Goal: Navigation & Orientation: Understand site structure

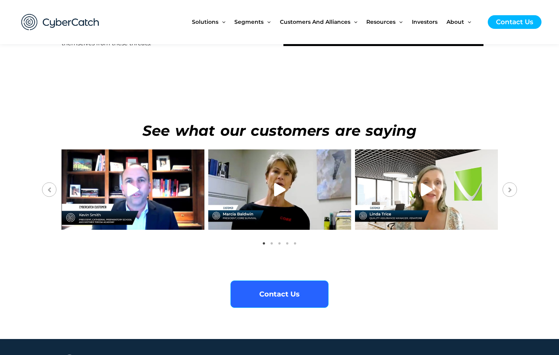
scroll to position [3309, 0]
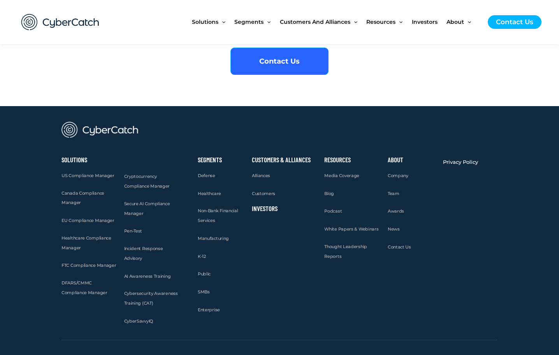
click at [402, 154] on div "About Company Team Awards News Contact Us" at bounding box center [412, 241] width 56 height 176
click at [401, 173] on span "Company" at bounding box center [398, 175] width 21 height 5
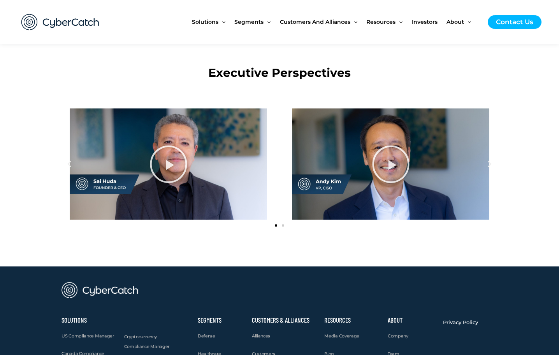
scroll to position [1058, 0]
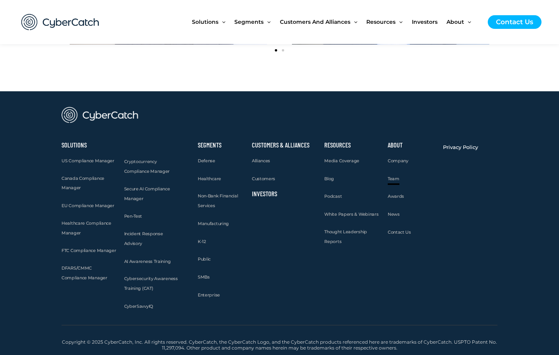
click at [396, 176] on span "Team" at bounding box center [394, 178] width 12 height 5
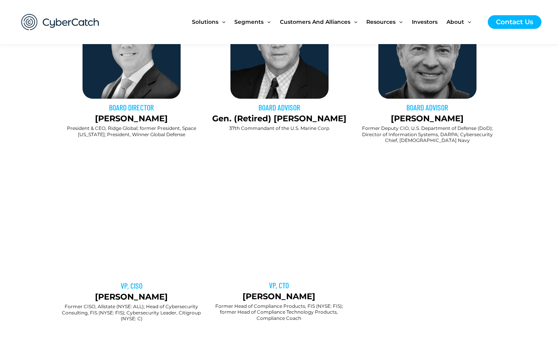
scroll to position [828, 0]
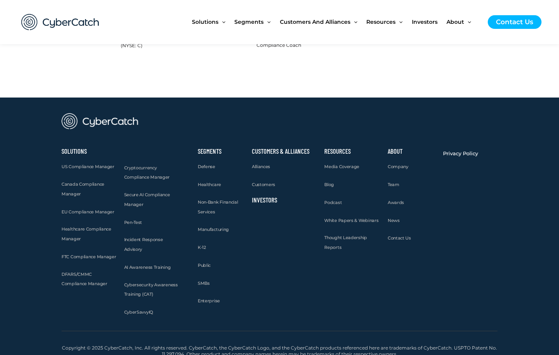
click at [263, 196] on link "Investors" at bounding box center [264, 200] width 25 height 8
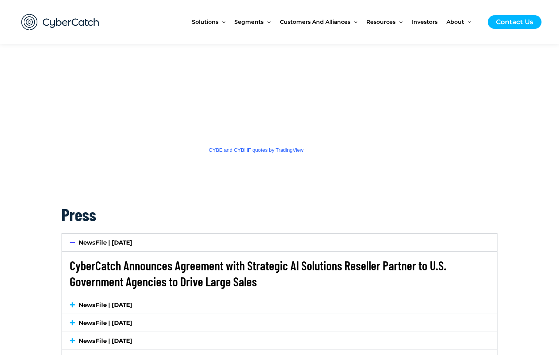
scroll to position [1265, 0]
